Goal: Information Seeking & Learning: Learn about a topic

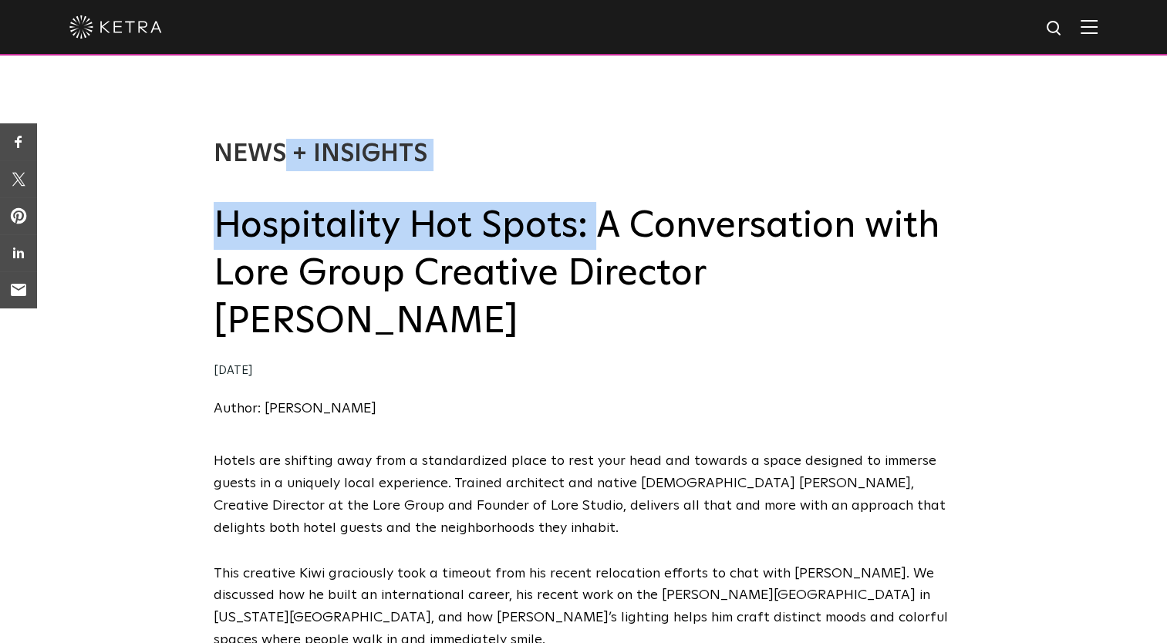
drag, startPoint x: 212, startPoint y: 219, endPoint x: 597, endPoint y: 243, distance: 385.6
click at [597, 243] on div "News + Insights Hospitality Hot Spots: A Conversation with Lore Group Creative …" at bounding box center [583, 263] width 1167 height 373
copy div "News + Insights Hospitality Hot Spots:"
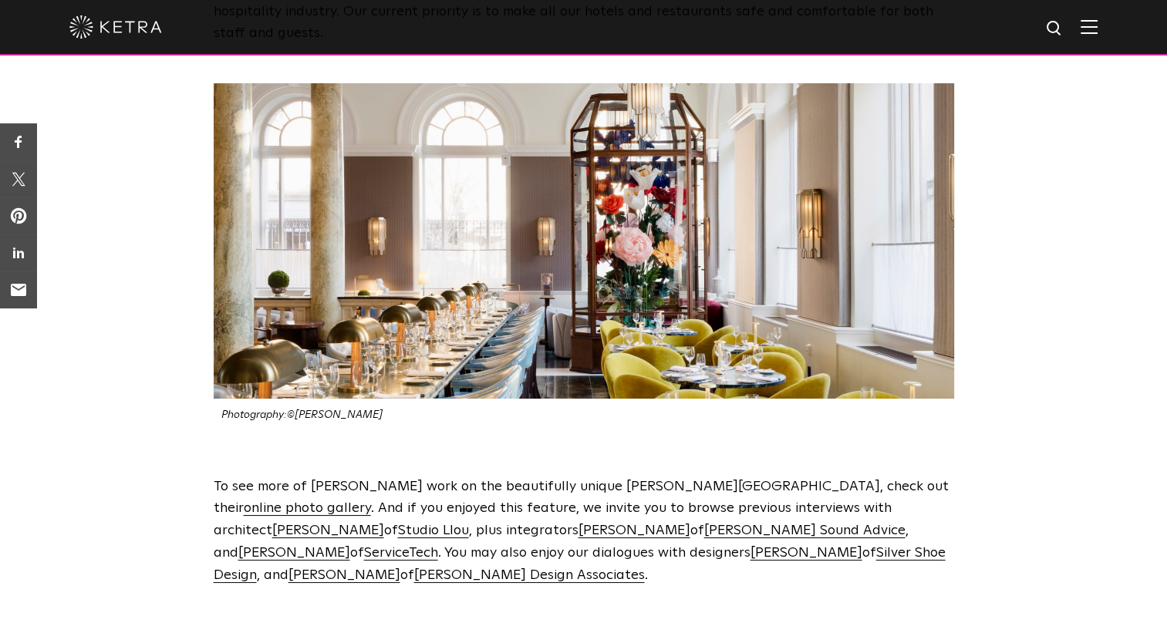
scroll to position [3473, 0]
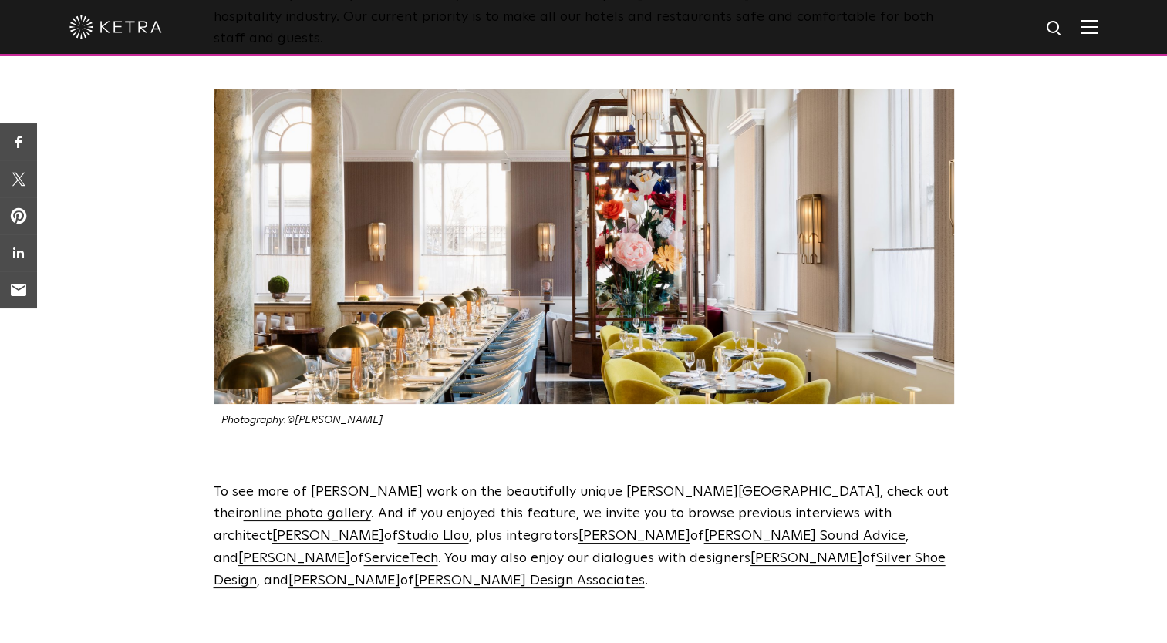
drag, startPoint x: 1166, startPoint y: 446, endPoint x: 1172, endPoint y: 433, distance: 13.8
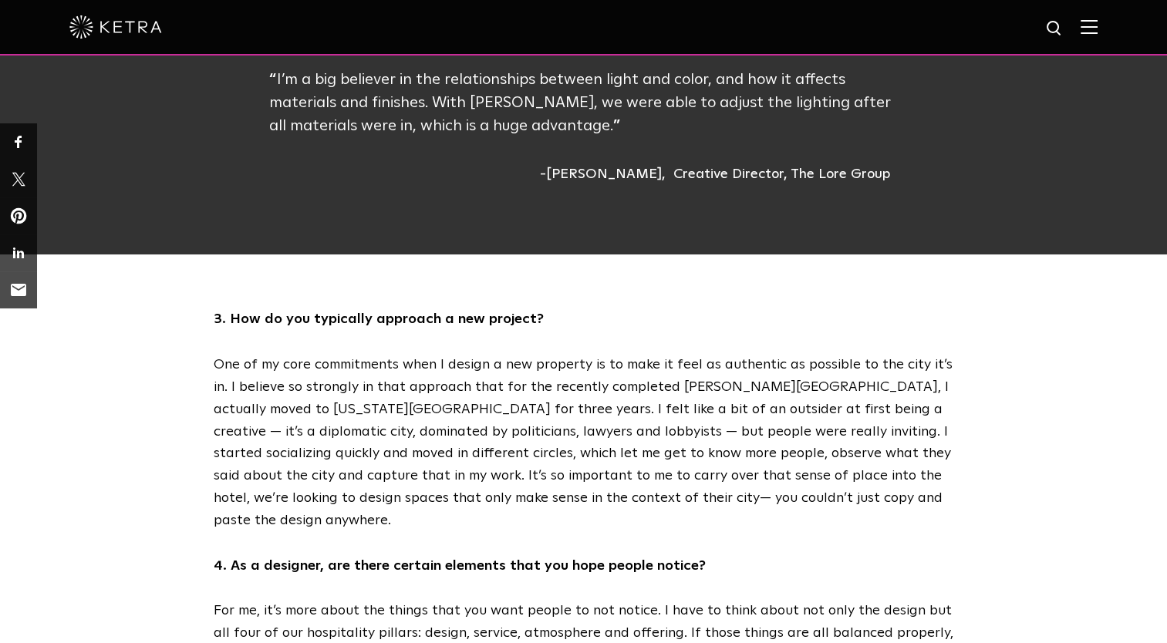
scroll to position [0, 0]
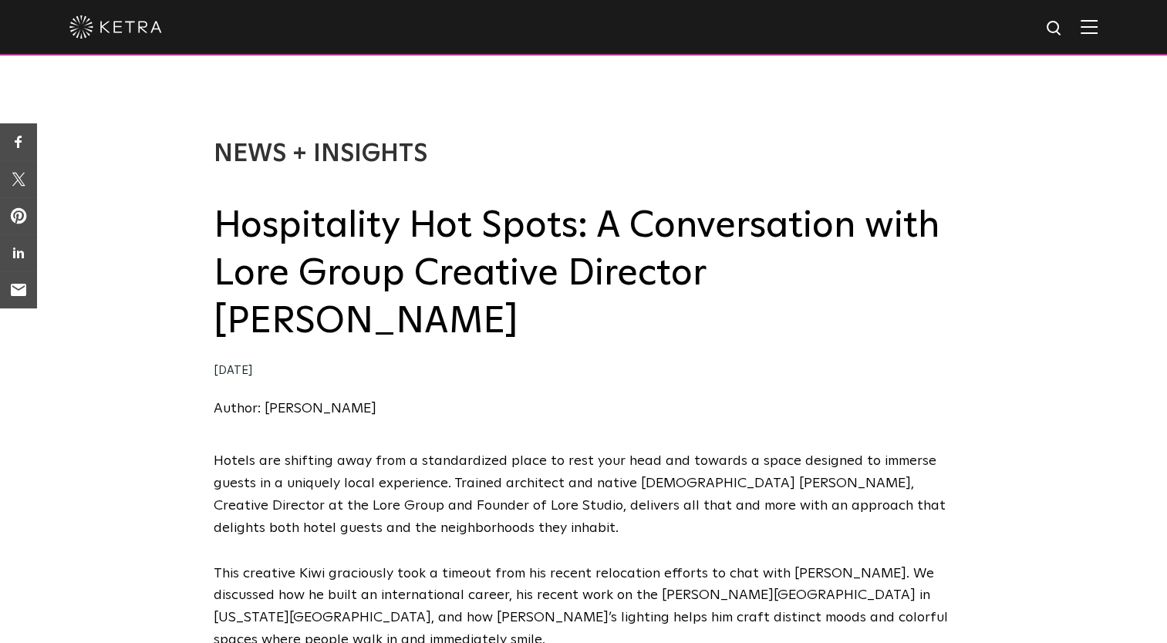
click at [765, 450] on p "Hotels are shifting away from a standardized place to rest your head and toward…" at bounding box center [584, 494] width 740 height 89
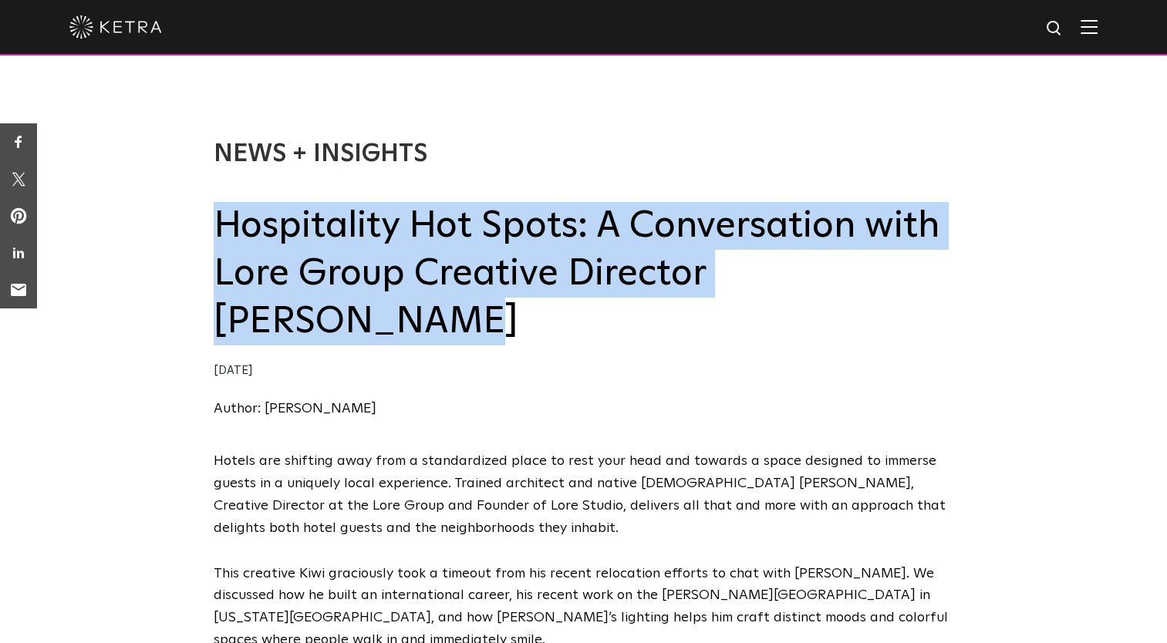
drag, startPoint x: 213, startPoint y: 232, endPoint x: 926, endPoint y: 291, distance: 715.9
click at [926, 291] on h2 "Hospitality Hot Spots: A Conversation with Lore Group Creative Director Jacu St…" at bounding box center [584, 274] width 740 height 144
copy h2 "Hospitality Hot Spots: A Conversation with Lore Group Creative Director Jacu St…"
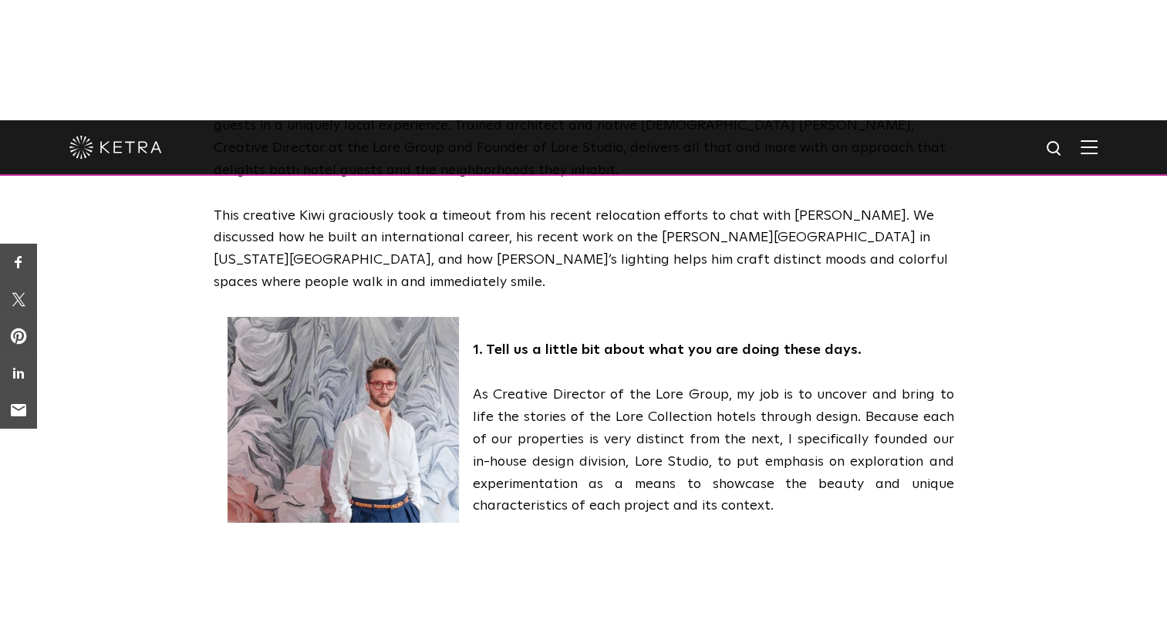
scroll to position [487, 0]
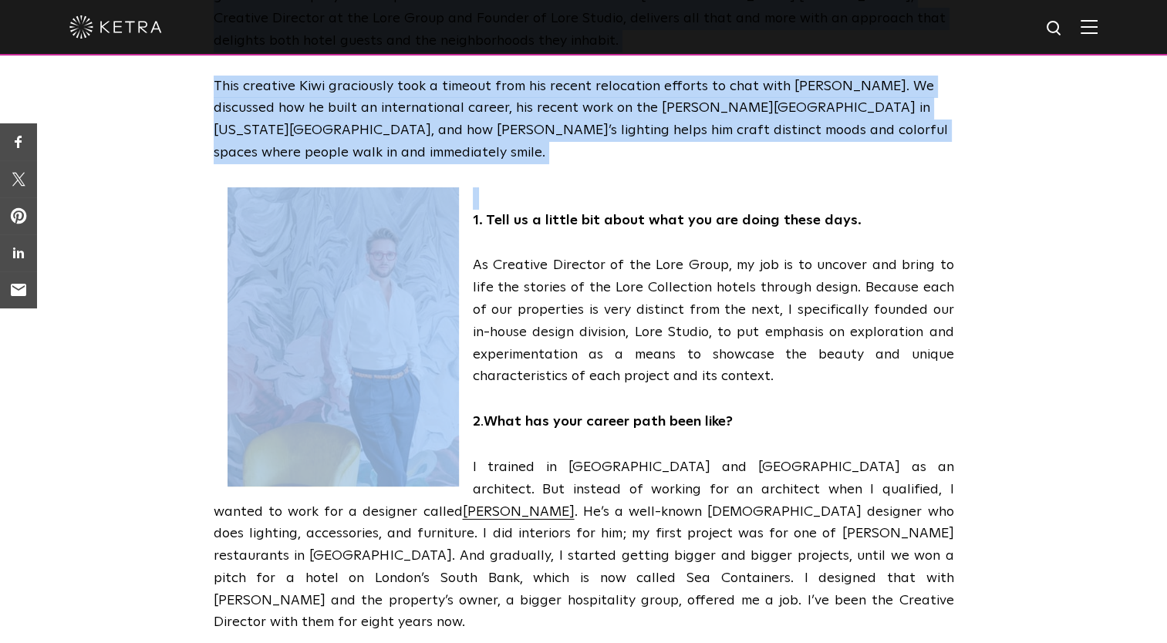
drag, startPoint x: 196, startPoint y: 117, endPoint x: 413, endPoint y: 347, distance: 315.9
click at [413, 347] on div "Hotels are shifting away from a standardized place to rest your head and toward…" at bounding box center [583, 366] width 1167 height 806
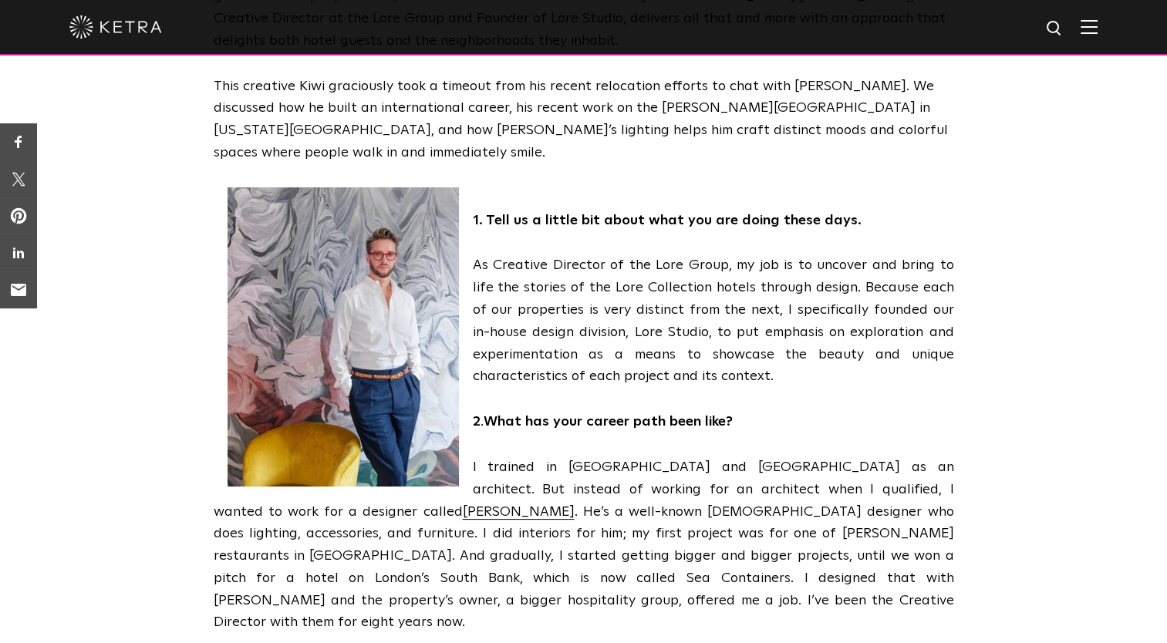
click at [208, 342] on div "Hotels are shifting away from a standardized place to rest your head and toward…" at bounding box center [583, 366] width 1167 height 806
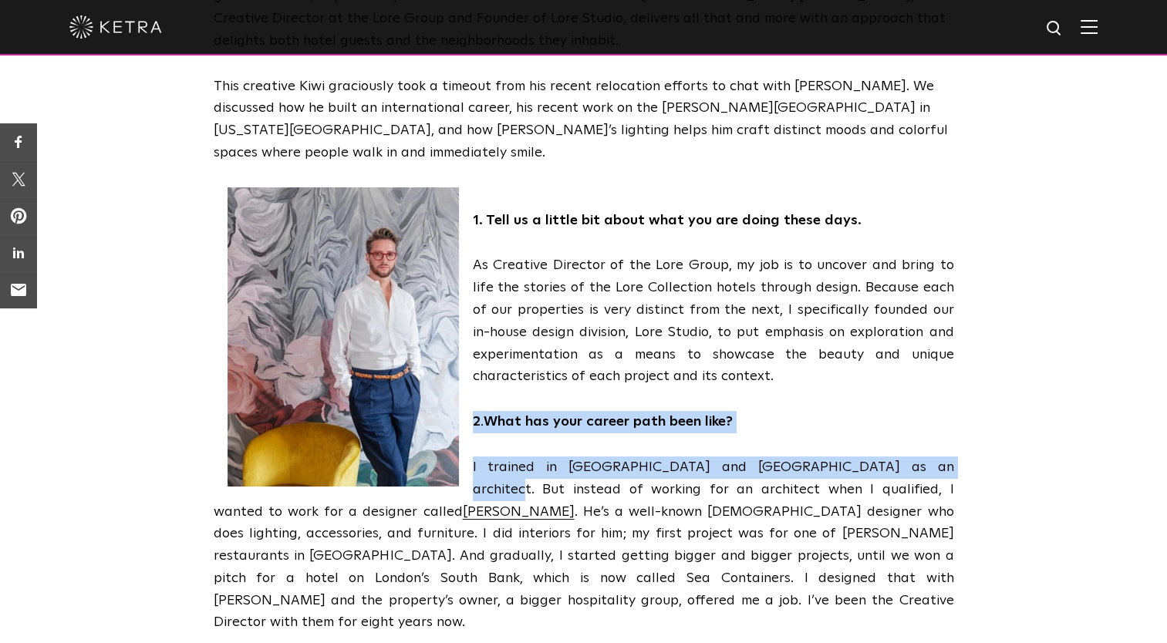
drag, startPoint x: 467, startPoint y: 356, endPoint x: 953, endPoint y: 376, distance: 486.4
click at [953, 376] on span "Hotels are shifting away from a standardized place to rest your head and toward…" at bounding box center [584, 354] width 740 height 783
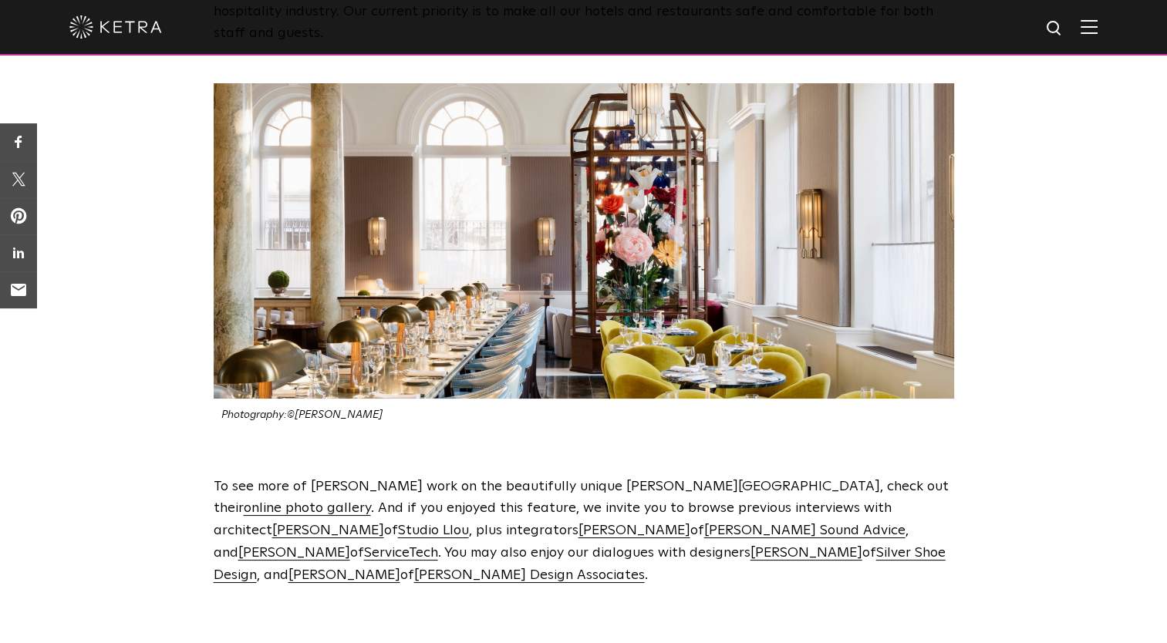
scroll to position [3430, 0]
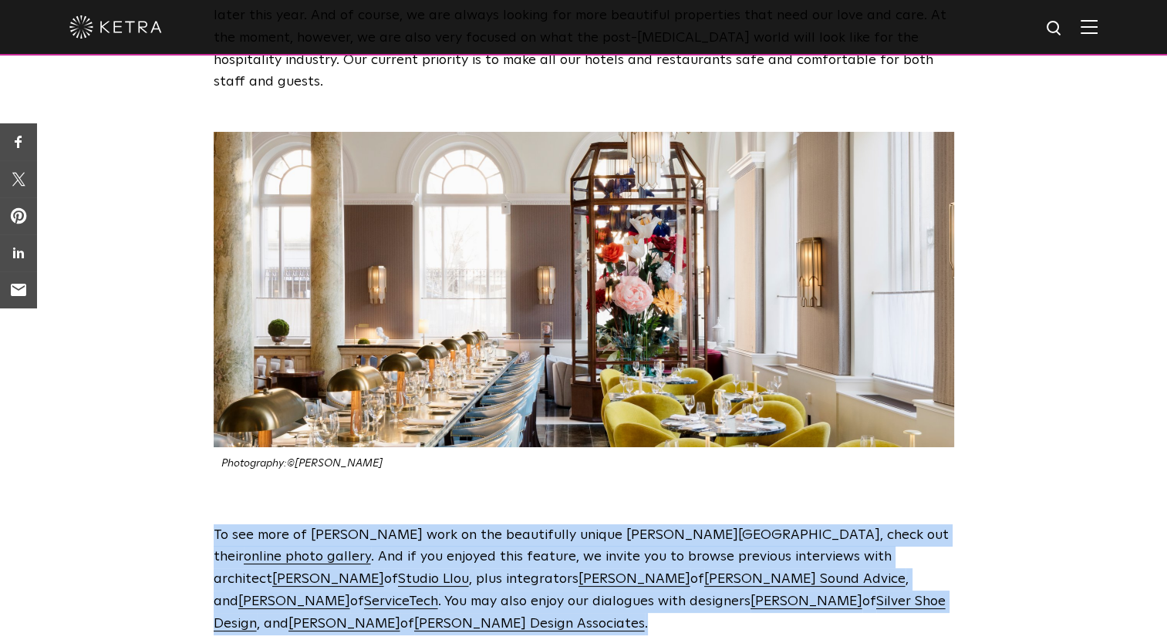
drag, startPoint x: 186, startPoint y: 366, endPoint x: 915, endPoint y: 437, distance: 732.4
click at [915, 525] on div "To see more of Jacu Strauss’s work on the beautifully unique Riggs Hotel, check…" at bounding box center [583, 580] width 1167 height 111
